Goal: Information Seeking & Learning: Find specific fact

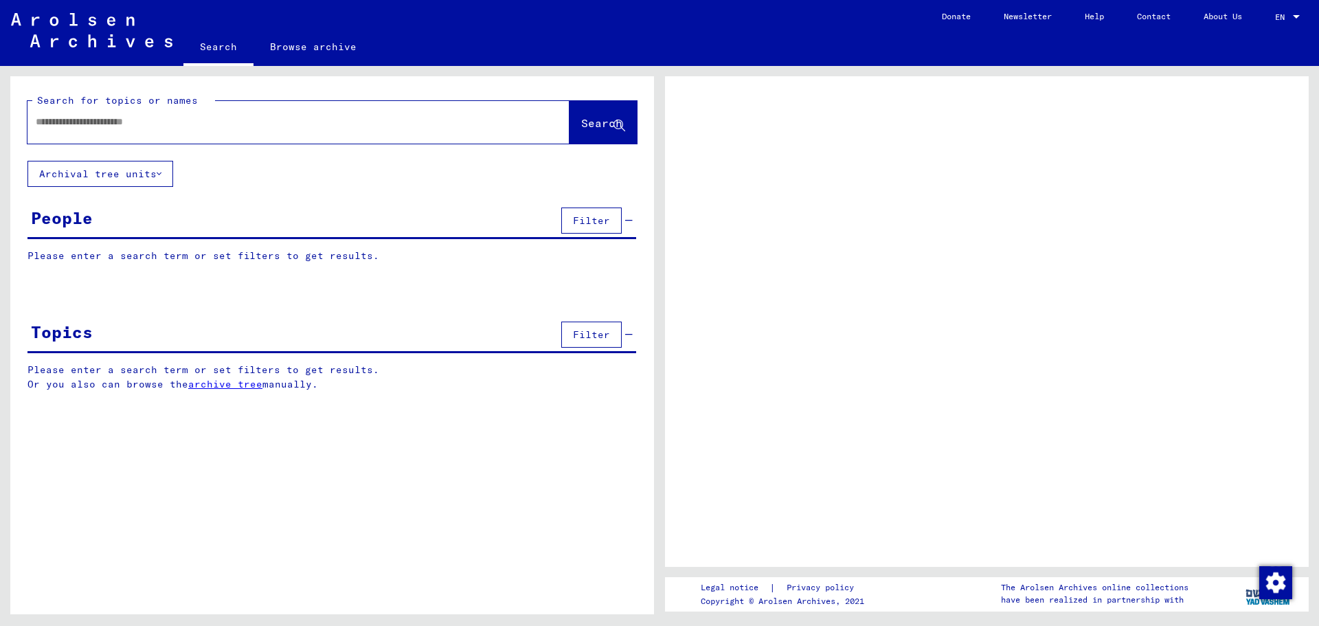
click at [136, 124] on input "text" at bounding box center [286, 122] width 501 height 14
type input "********"
click at [614, 228] on button "Filter" at bounding box center [591, 220] width 60 height 26
click at [578, 221] on span "Filter" at bounding box center [591, 220] width 37 height 12
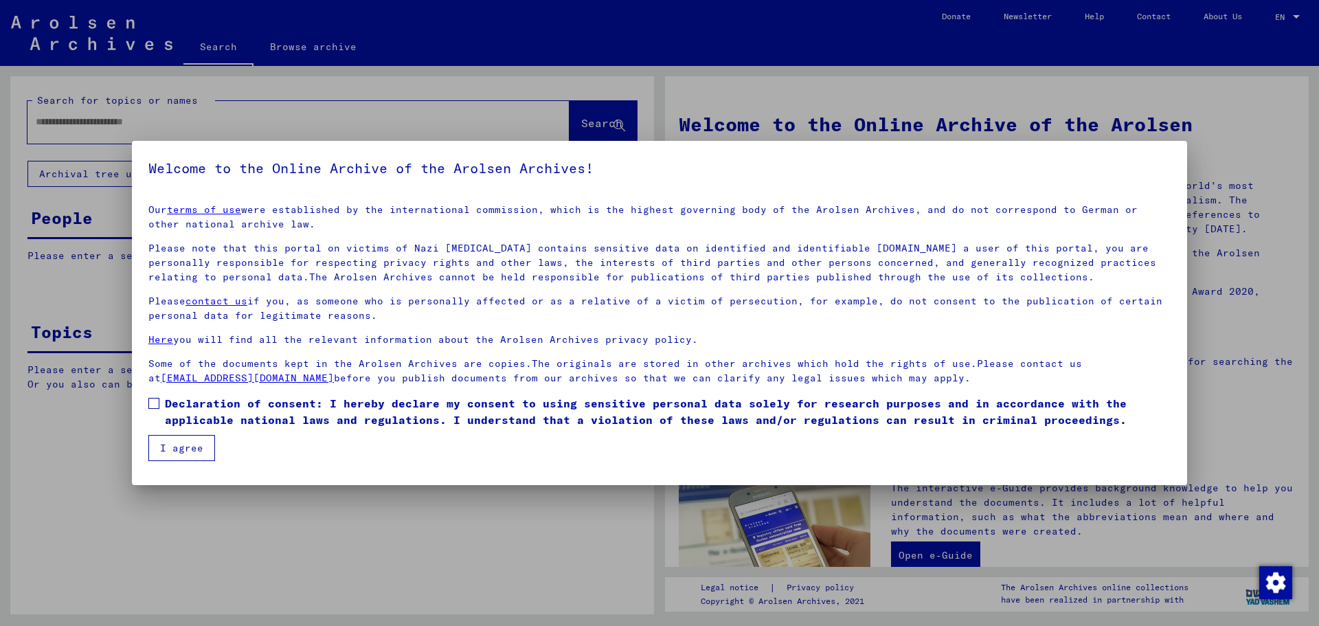
click at [190, 451] on button "I agree" at bounding box center [181, 448] width 67 height 26
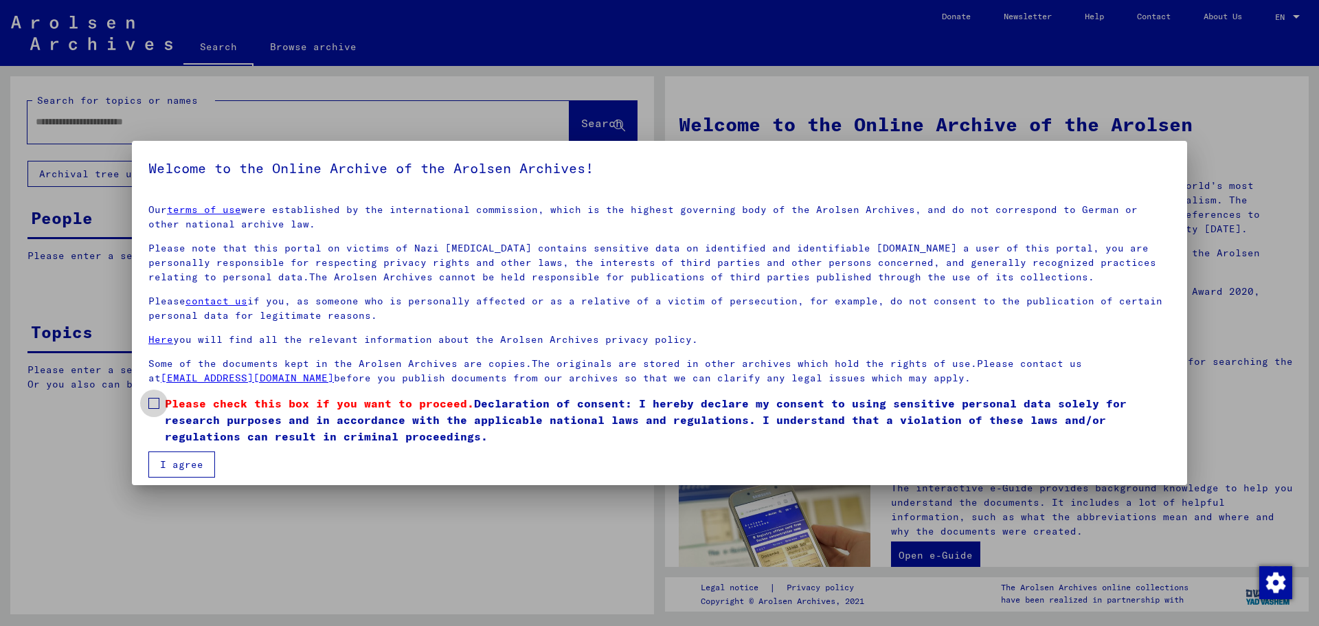
click at [156, 405] on span at bounding box center [153, 403] width 11 height 11
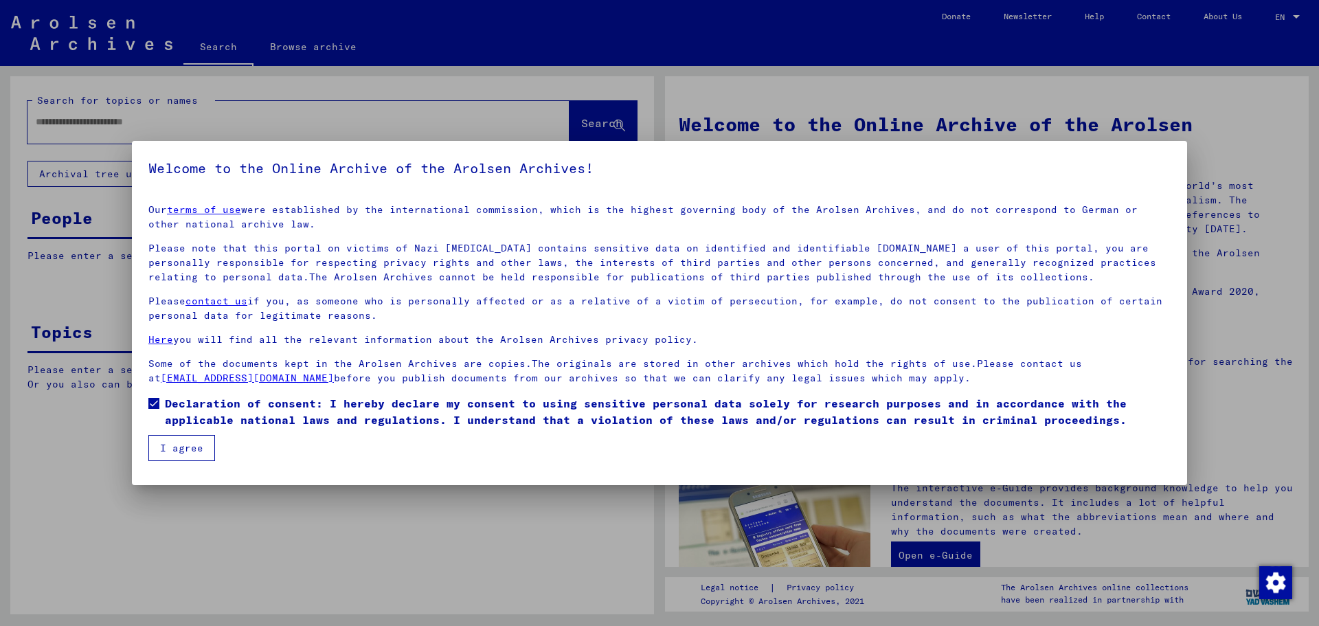
click at [163, 447] on button "I agree" at bounding box center [181, 448] width 67 height 26
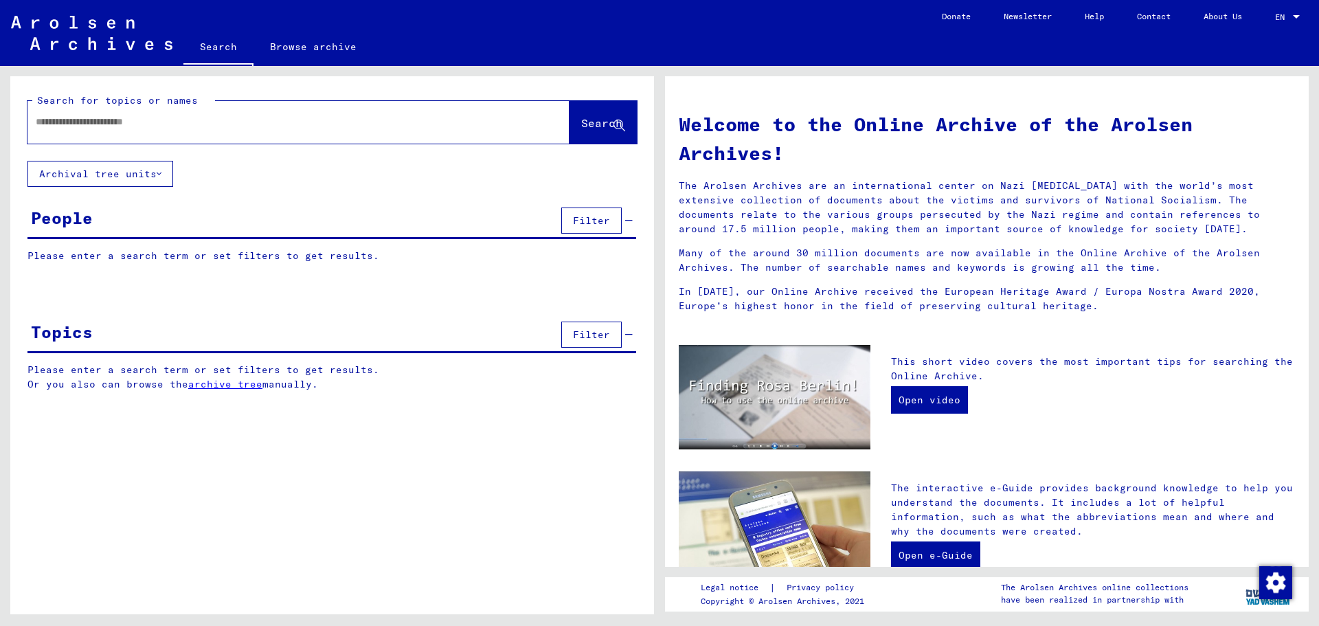
click at [70, 222] on div "People" at bounding box center [62, 217] width 62 height 25
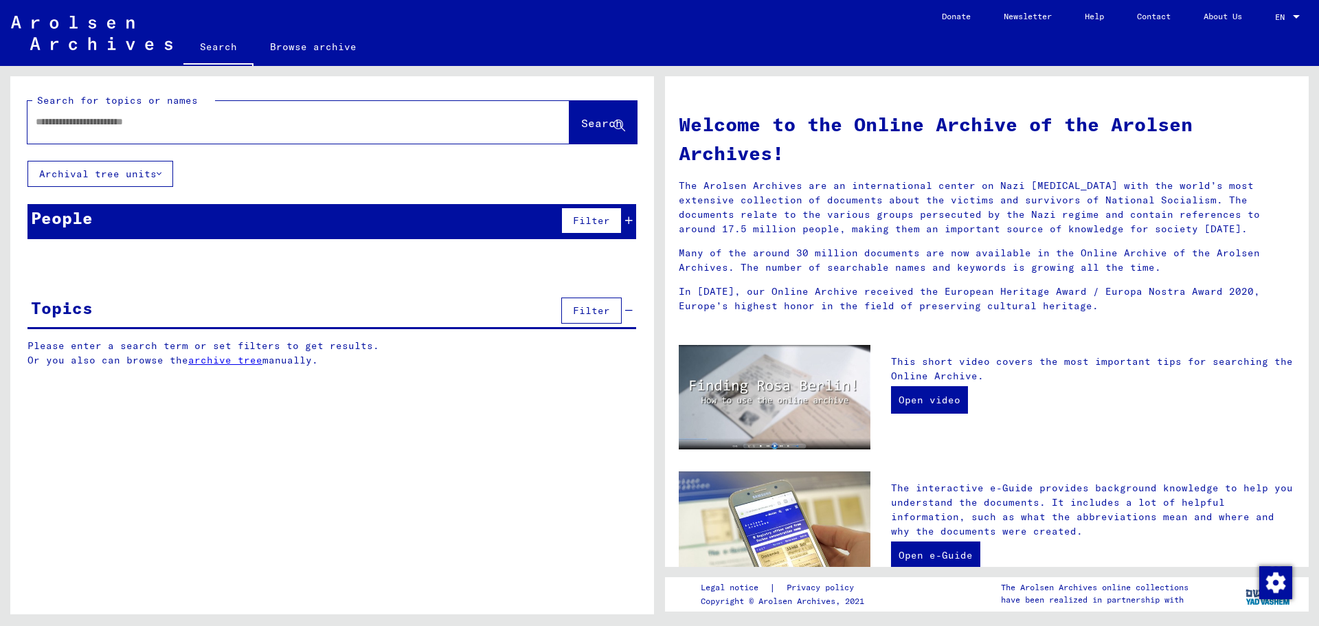
click at [576, 213] on button "Filter" at bounding box center [591, 220] width 60 height 26
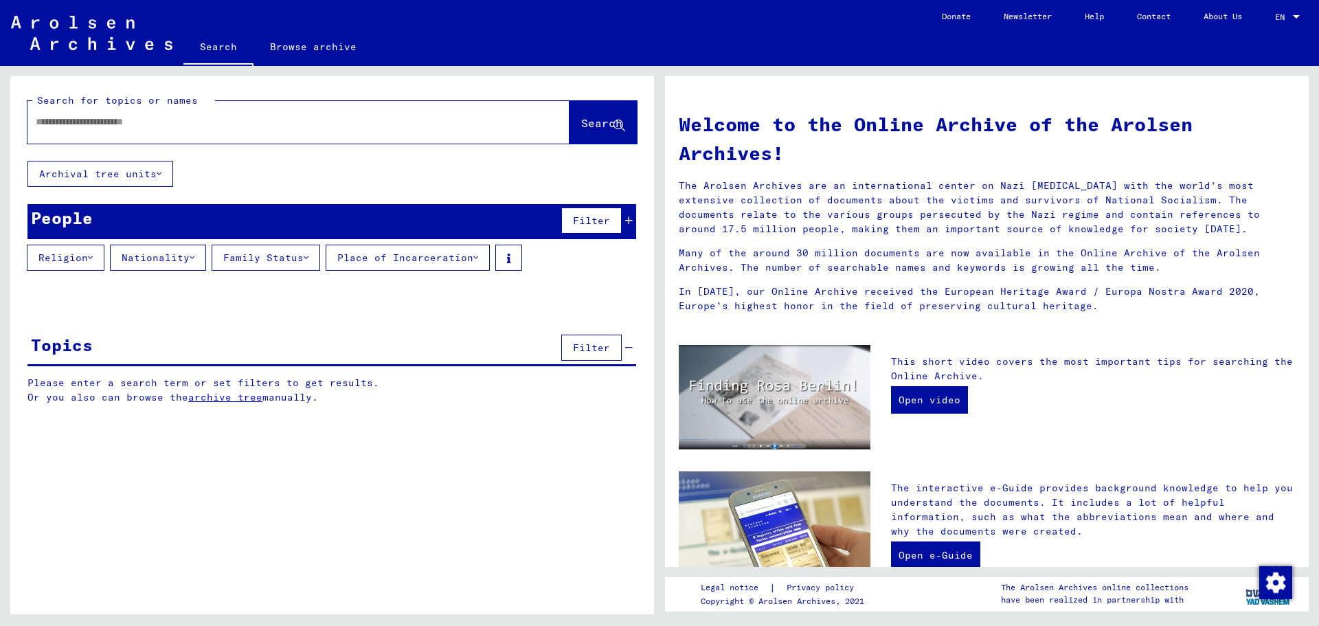
click at [399, 260] on button "Place of Incarceration" at bounding box center [408, 258] width 164 height 26
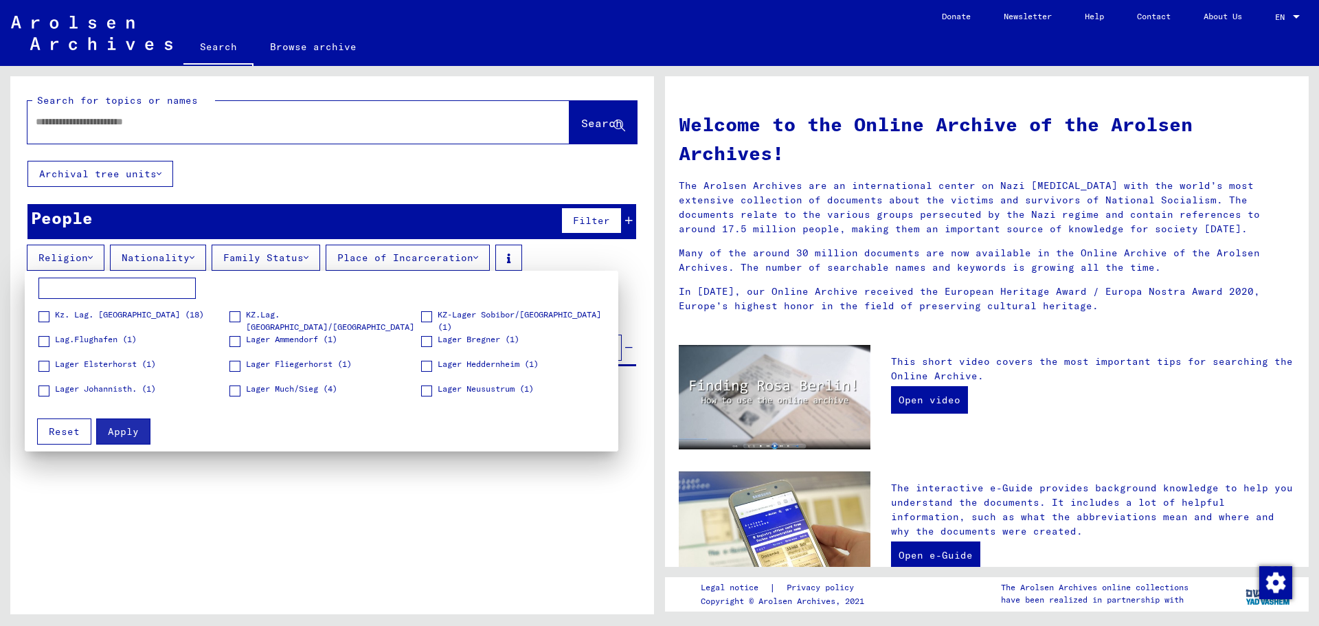
scroll to position [2473, 0]
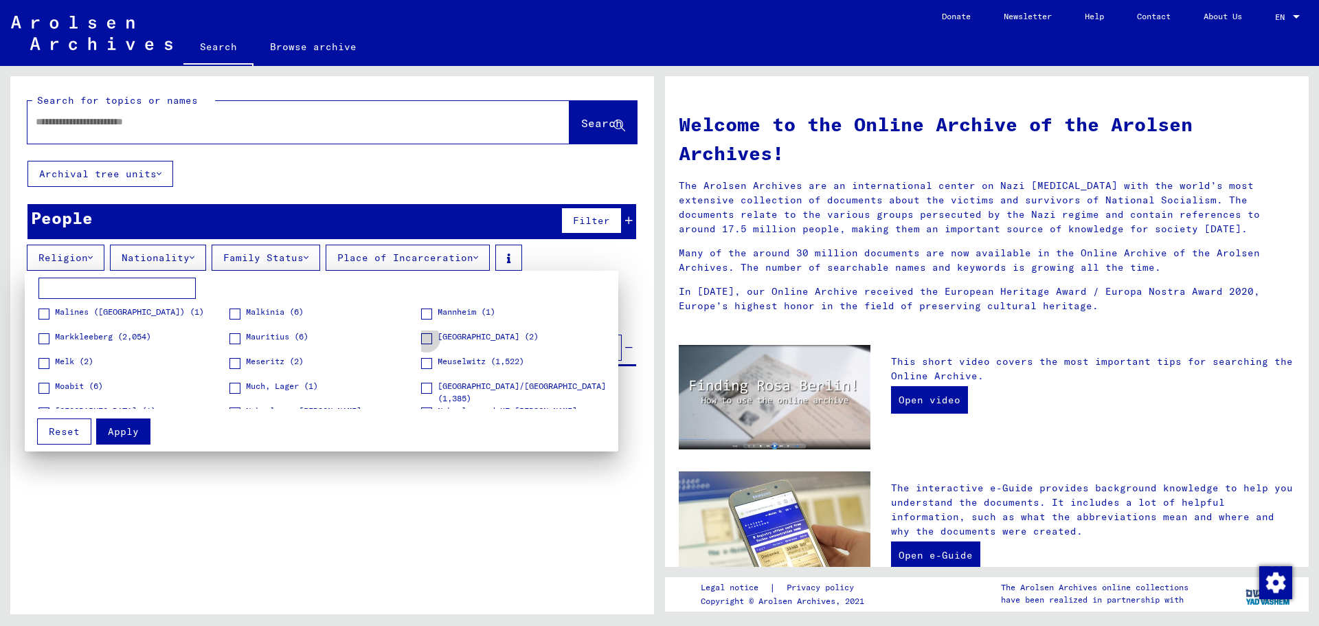
click at [421, 341] on span at bounding box center [426, 338] width 11 height 11
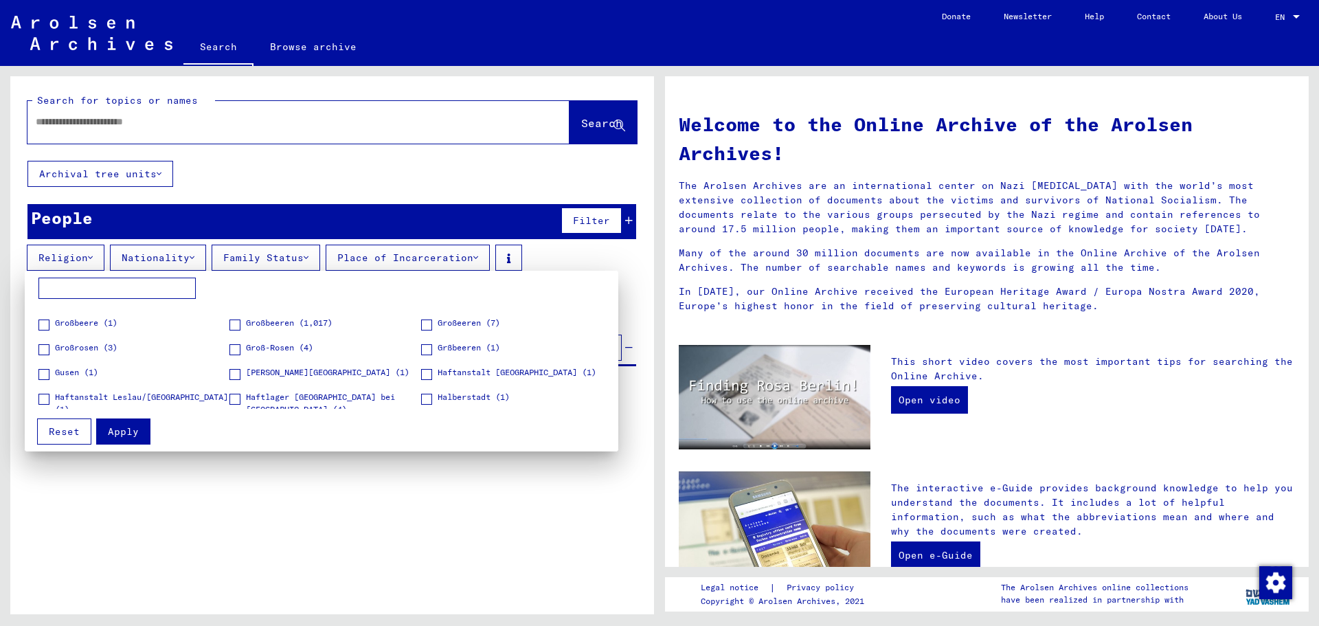
scroll to position [1443, 0]
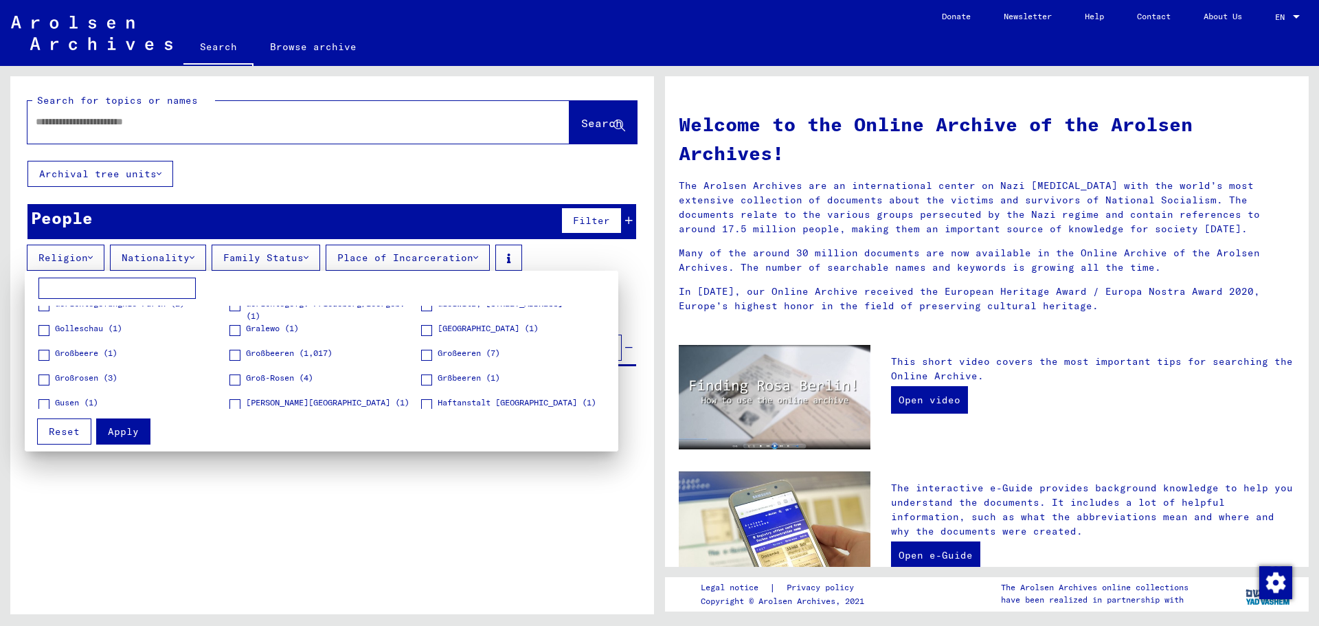
click at [38, 407] on div "(1) 5 (1) 53 (1) A.K.München-Allach (1) Abterode (495) [GEOGRAPHIC_DATA] (973) …" at bounding box center [322, 344] width 580 height 132
click at [45, 404] on span at bounding box center [43, 404] width 11 height 11
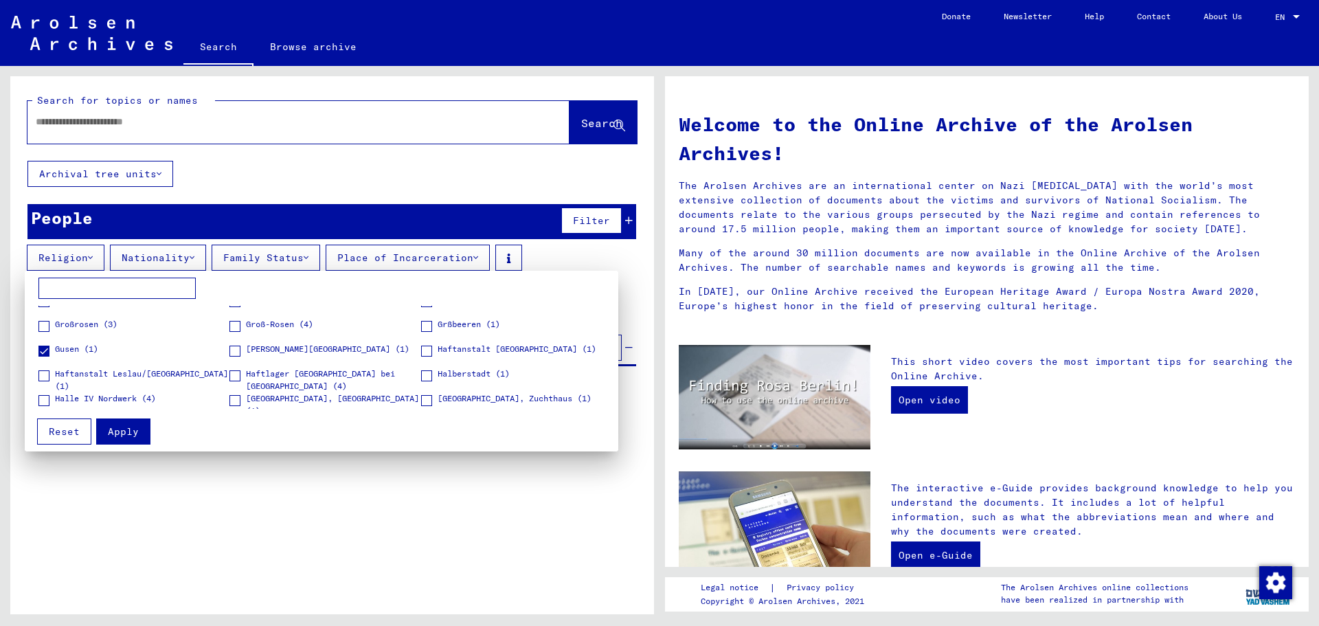
click at [155, 260] on div at bounding box center [659, 313] width 1319 height 626
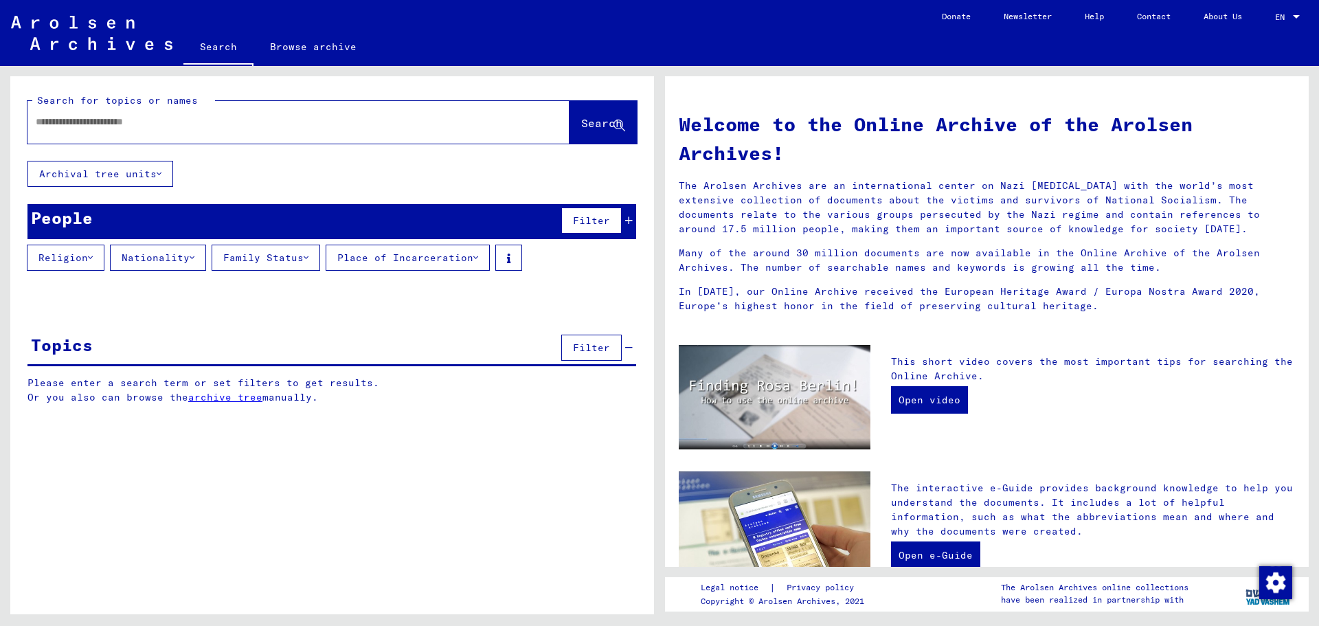
click at [155, 260] on button "Nationality" at bounding box center [158, 258] width 96 height 26
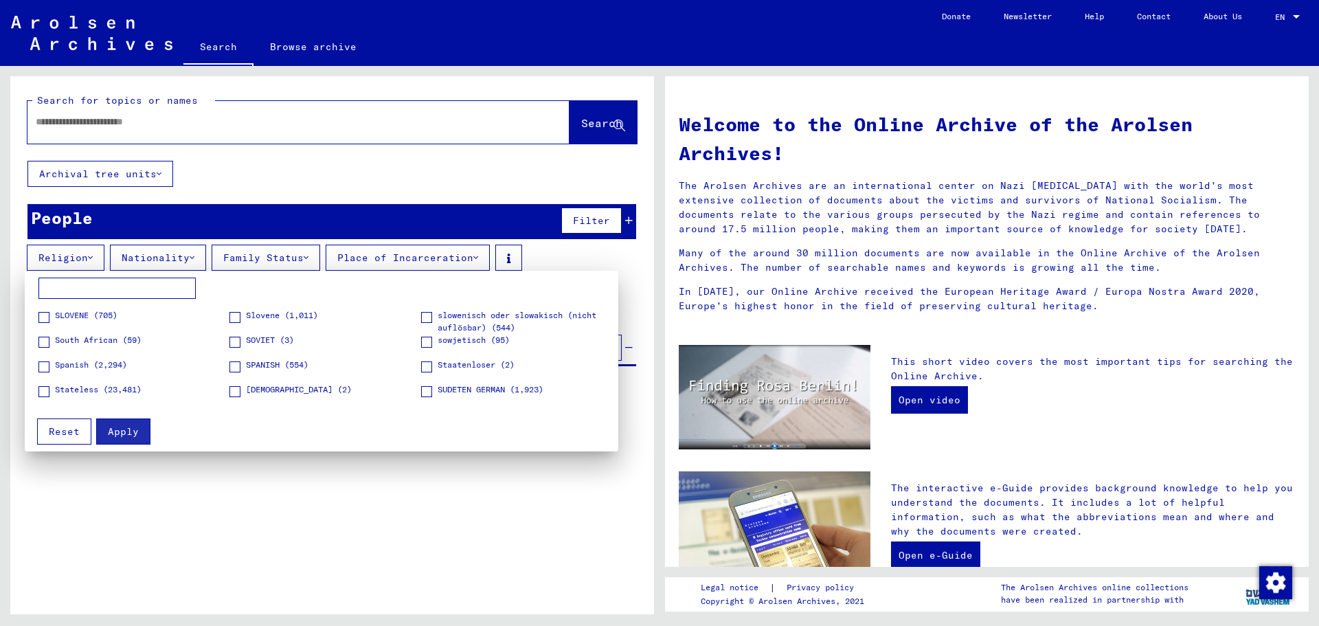
scroll to position [1718, 0]
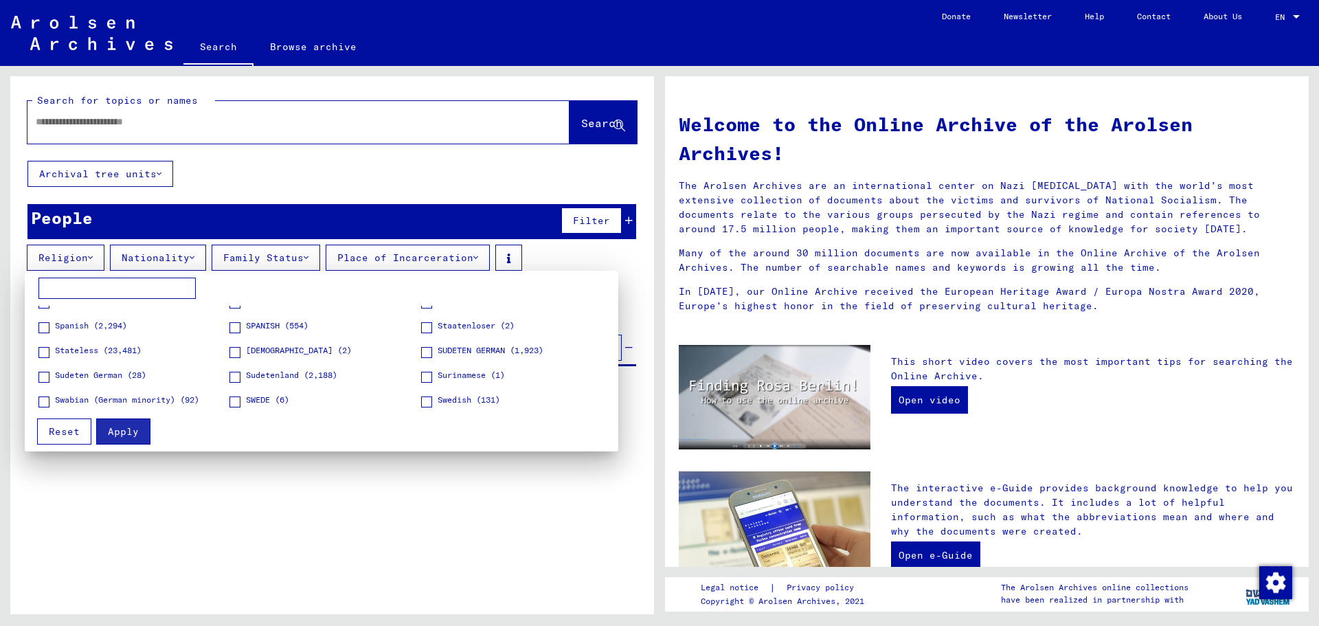
click at [45, 326] on span at bounding box center [43, 327] width 11 height 11
click at [234, 327] on span at bounding box center [234, 327] width 11 height 11
click at [128, 124] on div at bounding box center [659, 313] width 1319 height 626
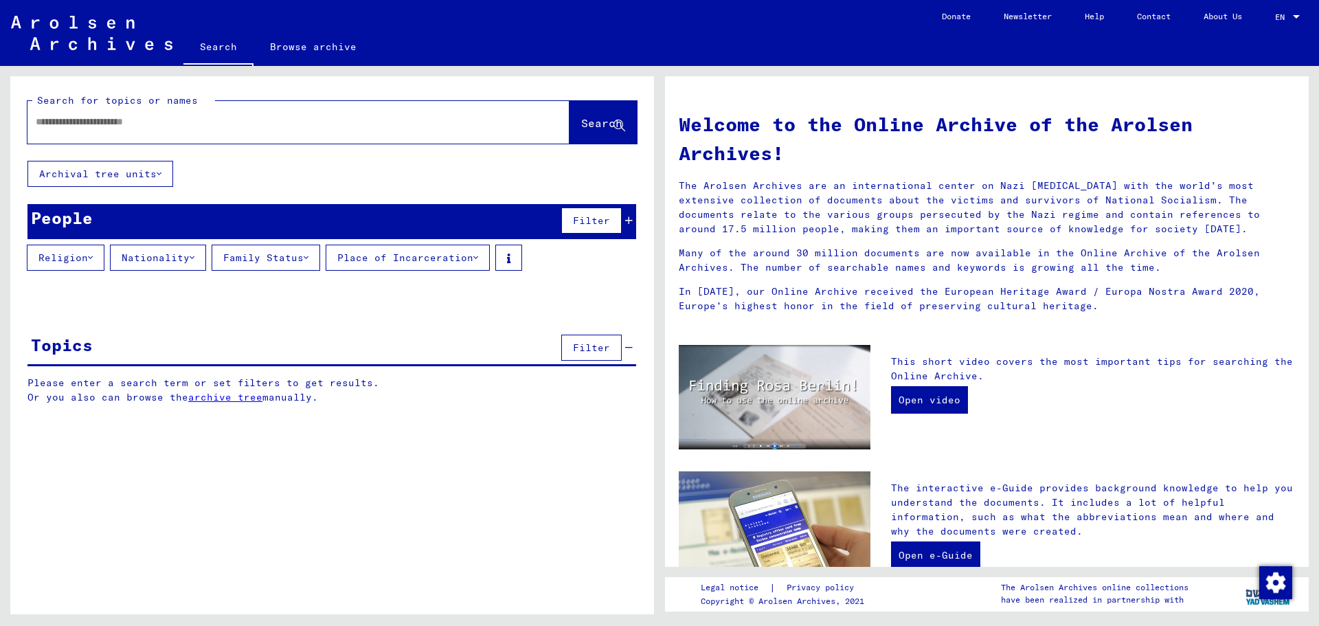
click at [126, 124] on input "text" at bounding box center [282, 122] width 493 height 14
type input "********"
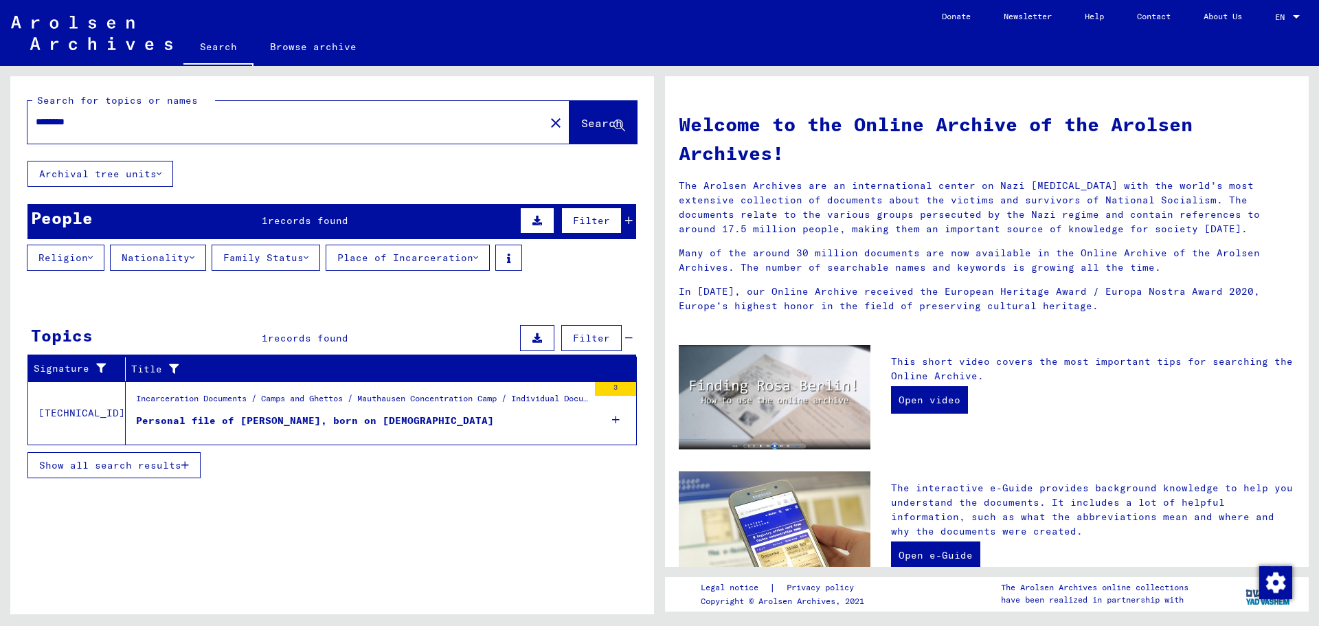
click at [250, 422] on div "Personal file of [PERSON_NAME], born on [DEMOGRAPHIC_DATA]" at bounding box center [315, 421] width 358 height 14
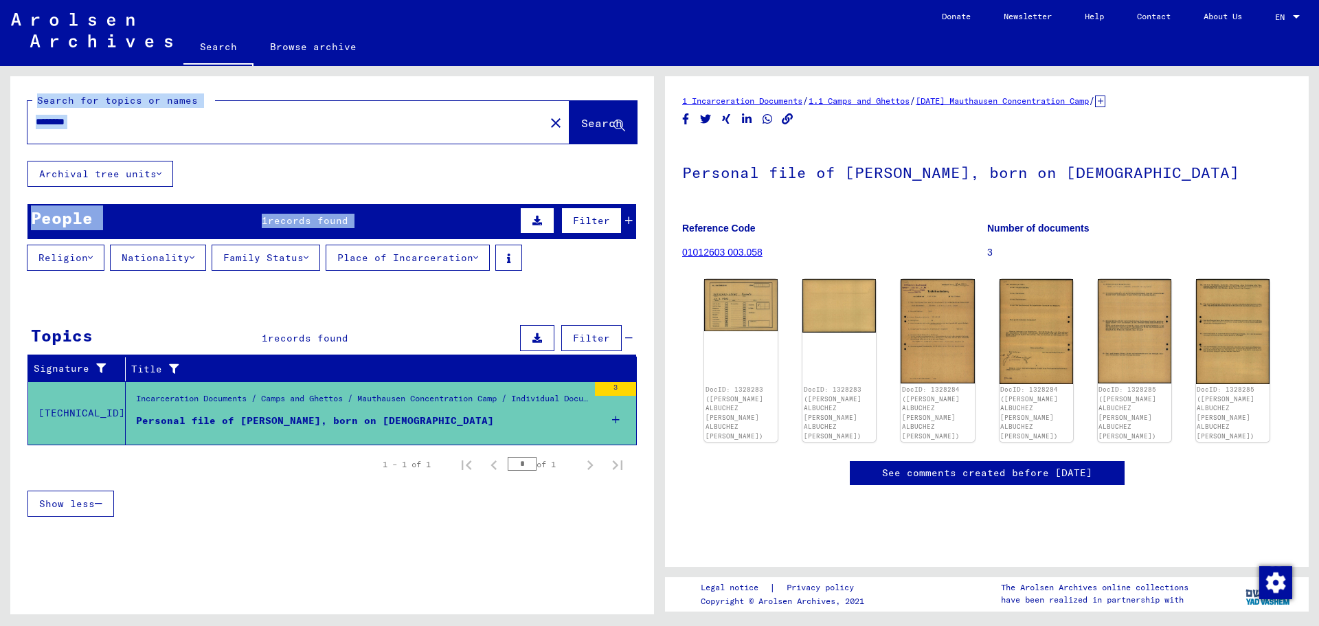
drag, startPoint x: 31, startPoint y: 98, endPoint x: 606, endPoint y: 222, distance: 588.2
click at [606, 222] on yv-its-search-home "Search for topics or names ******** close Search Archival tree units People 1 r…" at bounding box center [332, 305] width 644 height 458
copy yv-its-search-home "Search for topics or names close Search Archival tree units People 1 records fo…"
click at [47, 105] on mat-label "Search for topics or names" at bounding box center [117, 100] width 161 height 12
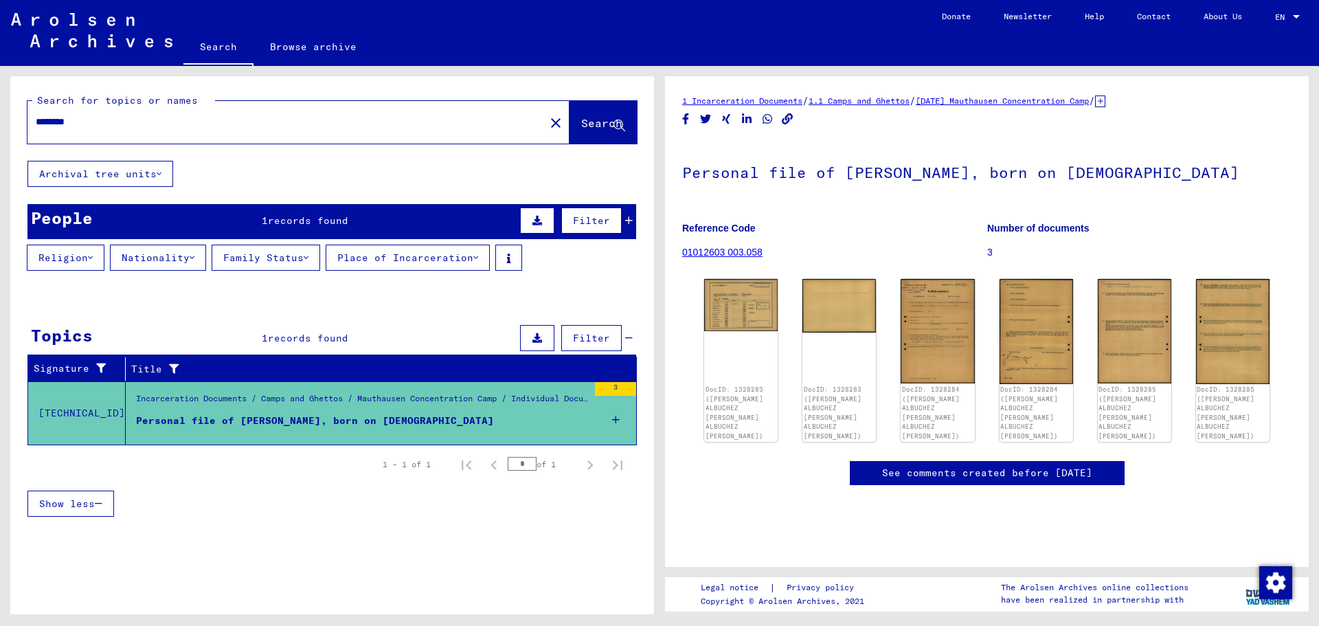
click at [481, 257] on button "Place of Incarceration" at bounding box center [408, 258] width 164 height 26
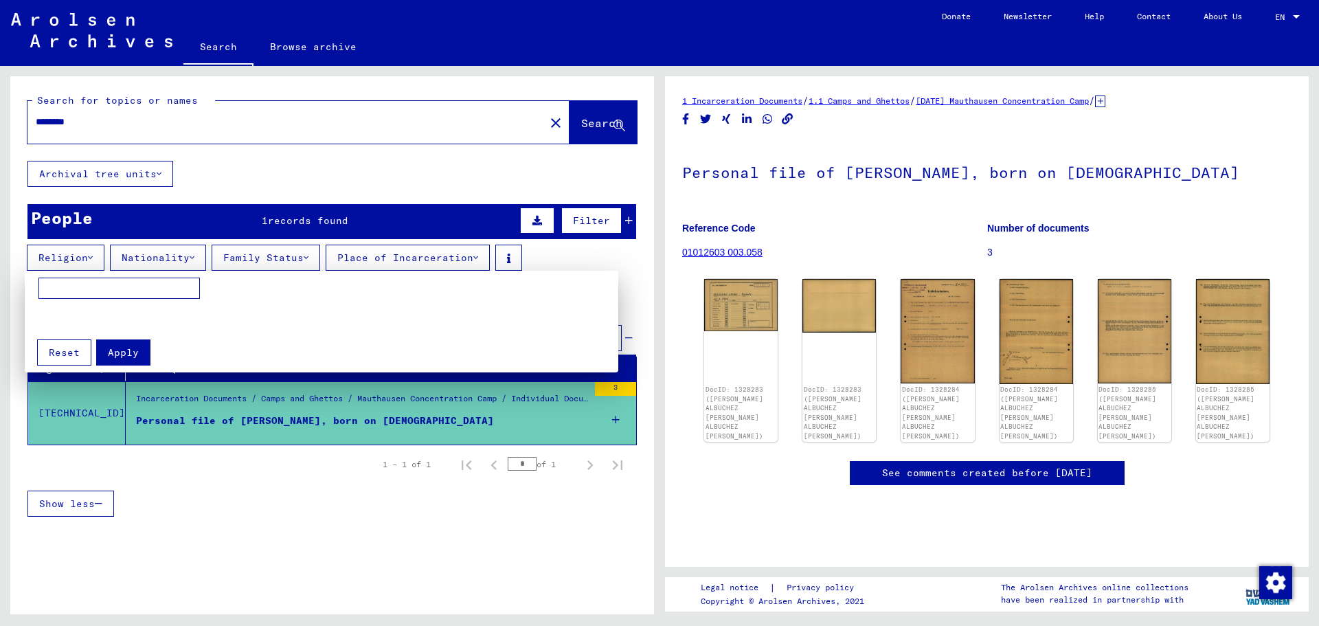
drag, startPoint x: 350, startPoint y: 260, endPoint x: 407, endPoint y: 262, distance: 57.1
click at [407, 262] on div at bounding box center [659, 313] width 1319 height 626
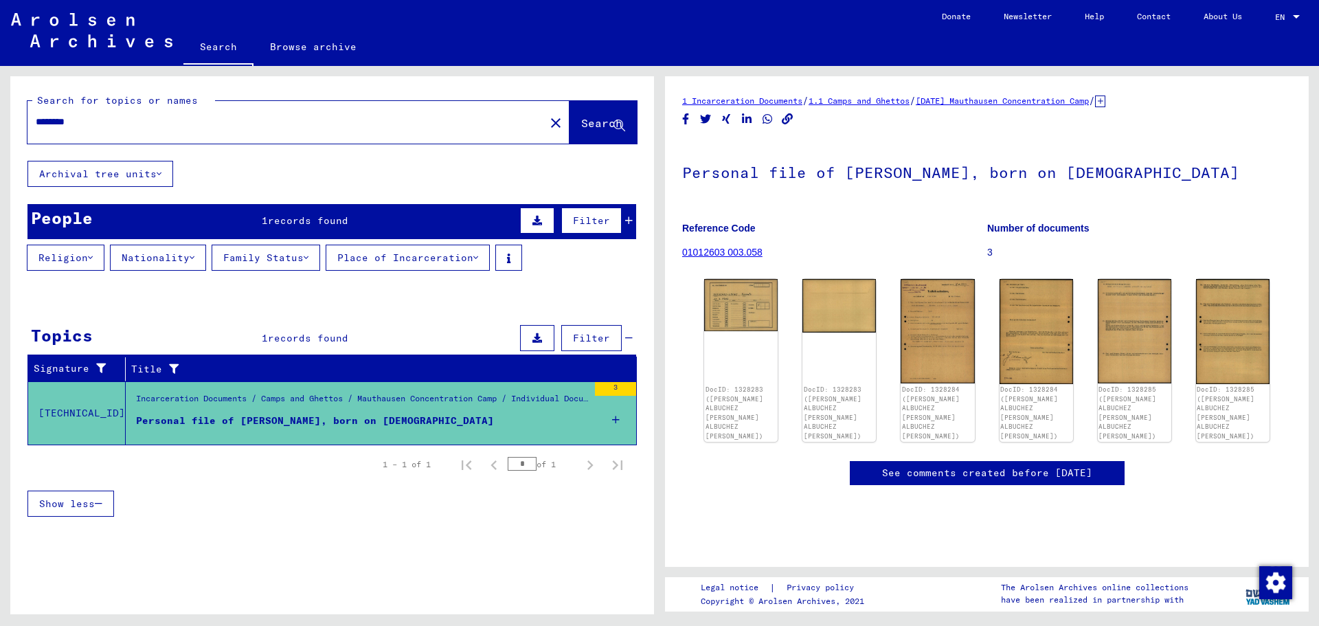
click at [461, 185] on div "Search for topics or names ******** close Search Archival tree units People 1 r…" at bounding box center [332, 305] width 644 height 458
drag, startPoint x: 494, startPoint y: 255, endPoint x: 390, endPoint y: 256, distance: 104.4
click at [390, 256] on button "Place of Incarceration" at bounding box center [408, 258] width 164 height 26
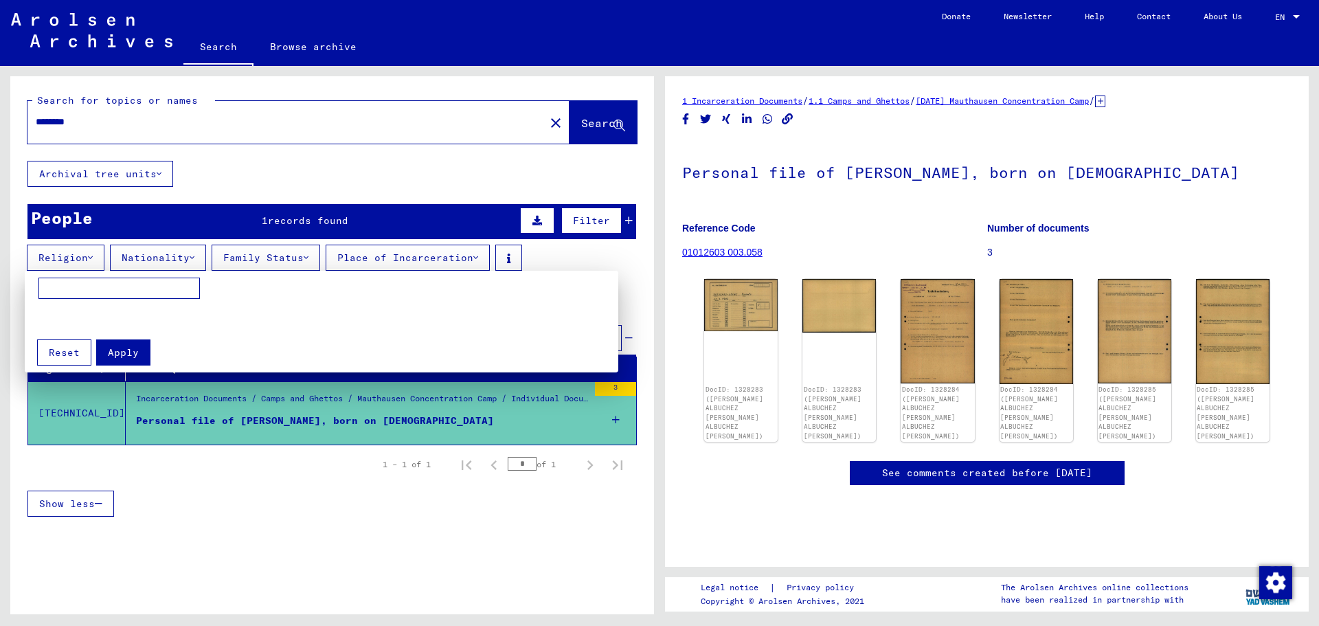
drag, startPoint x: 346, startPoint y: 259, endPoint x: 487, endPoint y: 260, distance: 141.5
click at [487, 260] on div at bounding box center [659, 313] width 1319 height 626
